Goal: Register for event/course

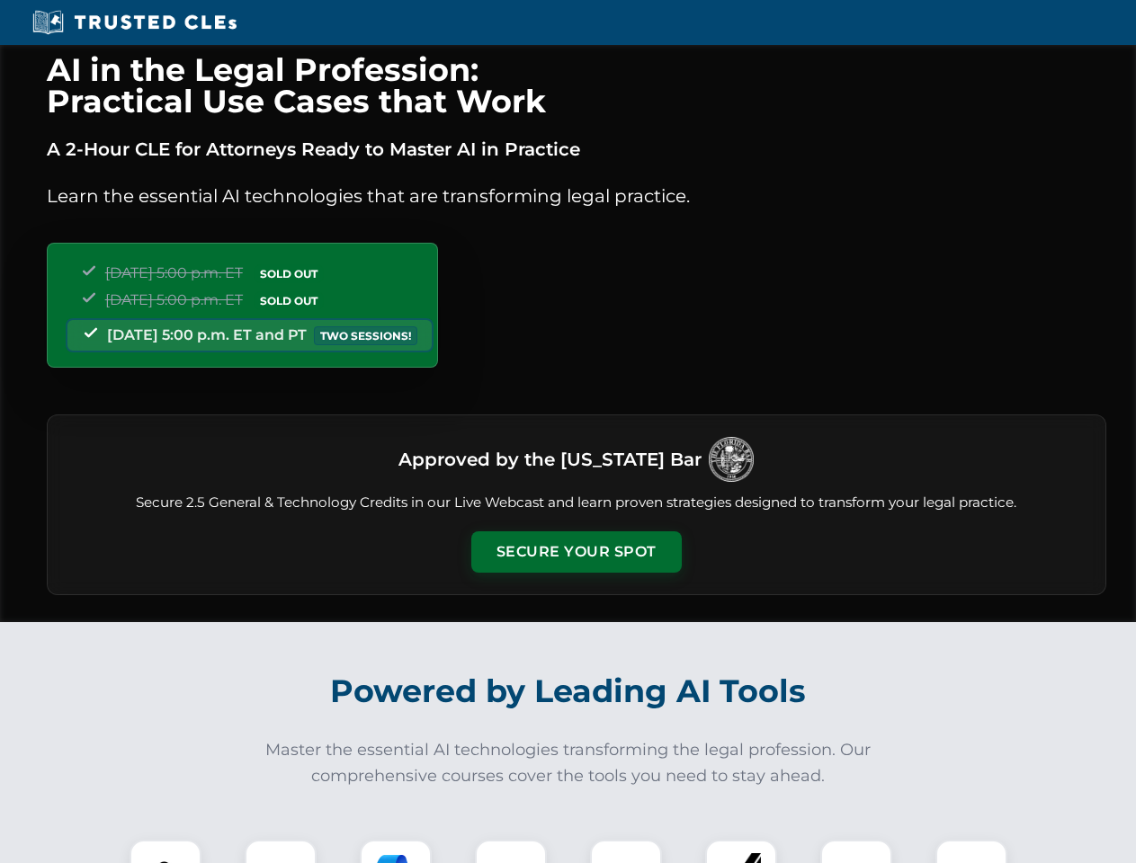
click at [576, 552] on button "Secure Your Spot" at bounding box center [576, 551] width 210 height 41
click at [165, 852] on img at bounding box center [165, 876] width 52 height 52
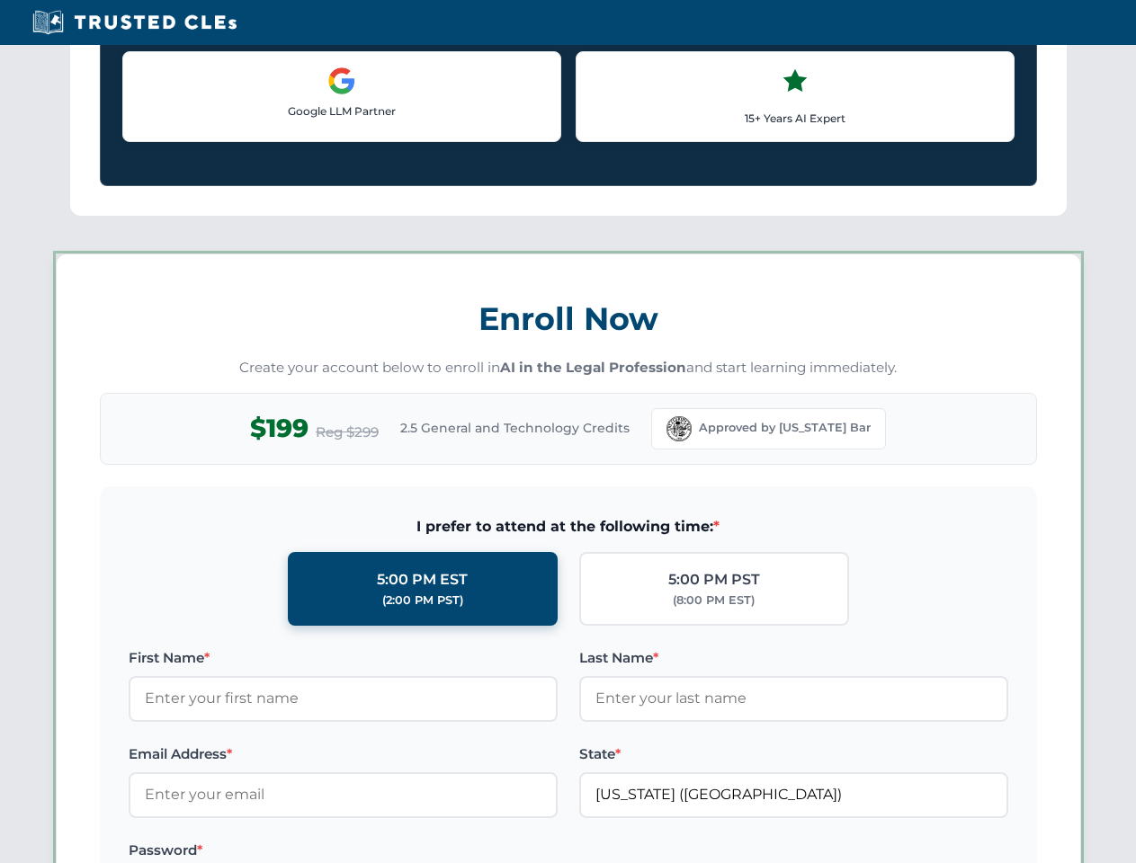
click at [396, 852] on label "Password *" at bounding box center [343, 851] width 429 height 22
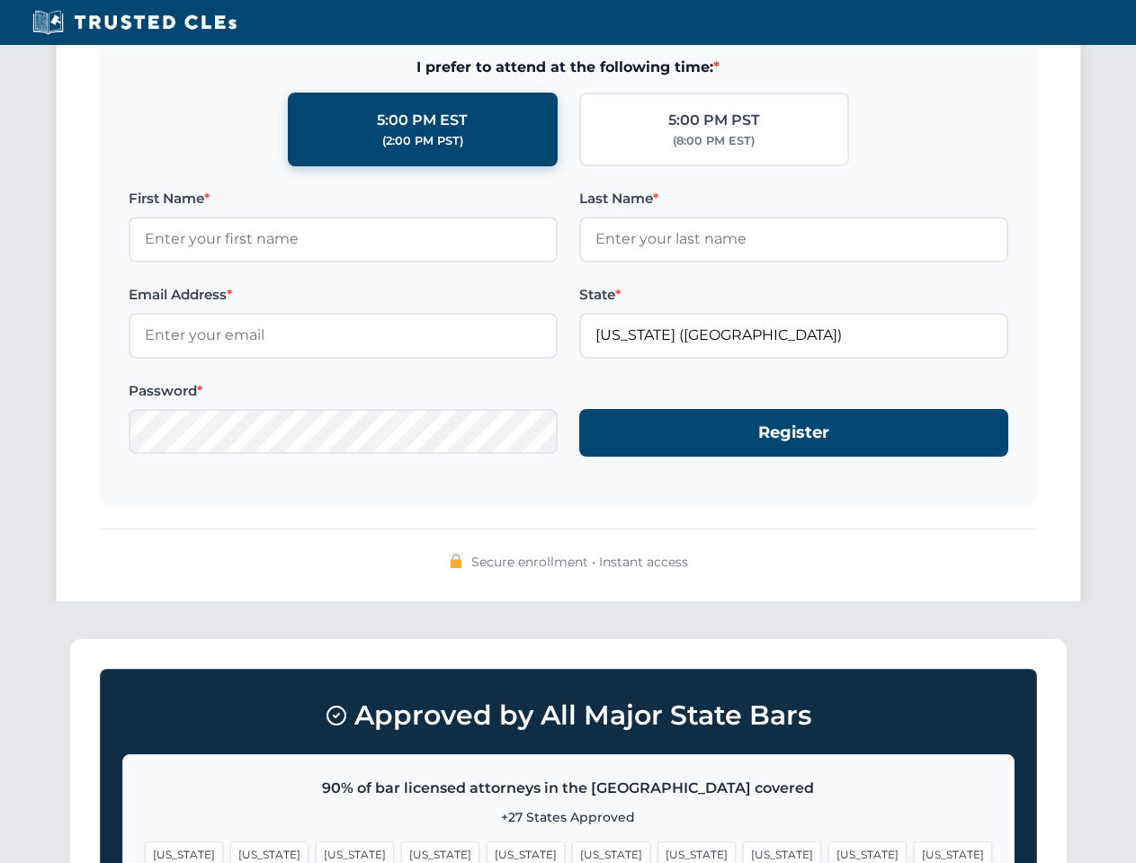
click at [828, 852] on span "[US_STATE]" at bounding box center [867, 855] width 78 height 26
